Goal: Find specific page/section: Find specific page/section

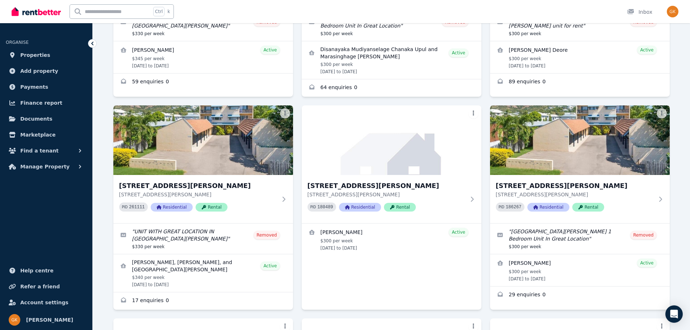
scroll to position [362, 0]
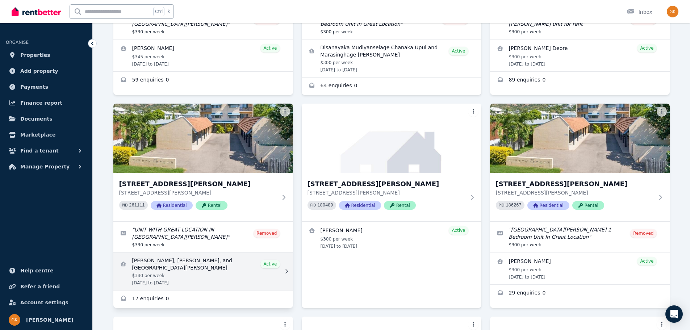
click at [165, 253] on link "View details for Kalyan Karki, Ishwari khadka karki, and Pristina Karki" at bounding box center [203, 272] width 180 height 38
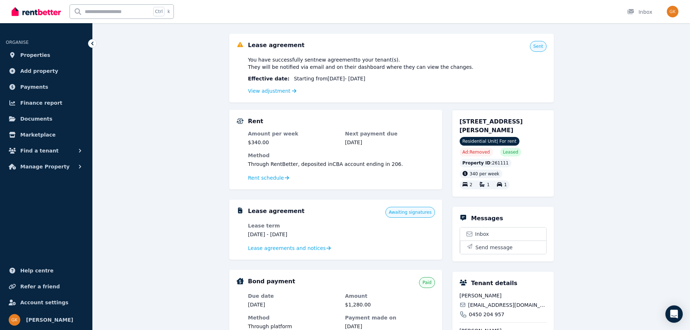
scroll to position [109, 0]
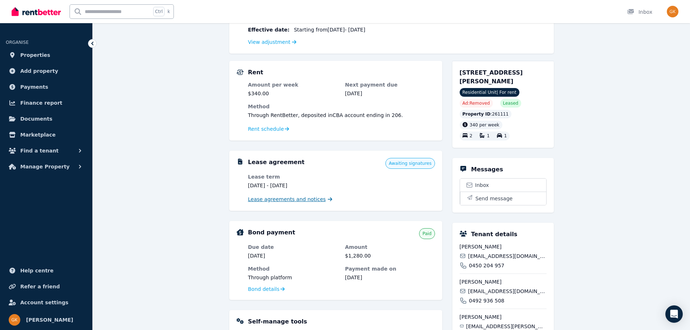
click at [306, 197] on span "Lease agreements and notices" at bounding box center [287, 199] width 78 height 7
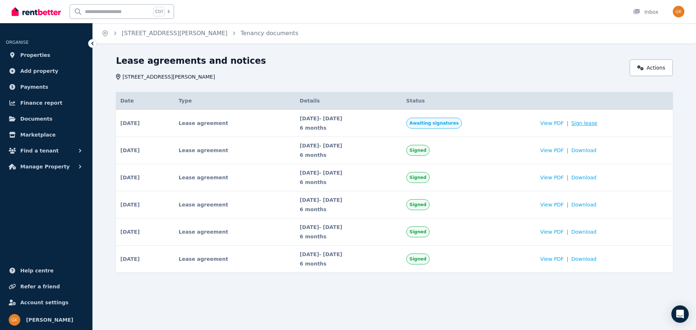
click at [593, 124] on link "Sign lease" at bounding box center [584, 123] width 26 height 7
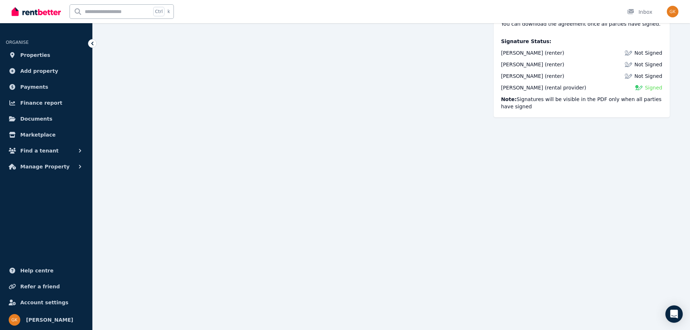
scroll to position [88, 0]
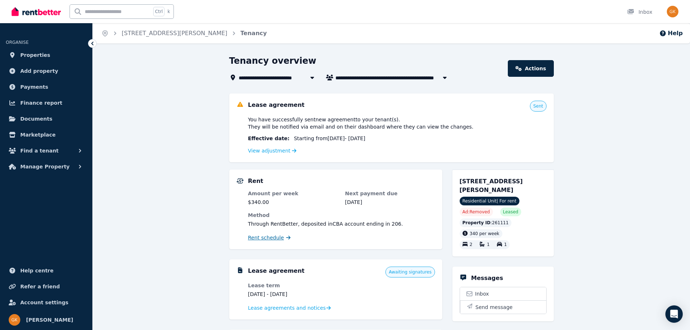
click at [267, 236] on span "Rent schedule" at bounding box center [266, 237] width 36 height 7
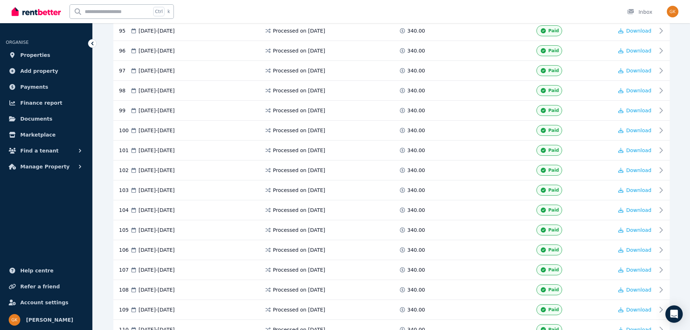
scroll to position [2233, 0]
